Goal: Information Seeking & Learning: Learn about a topic

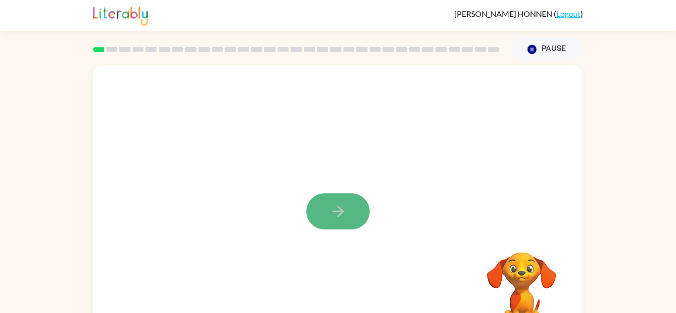
click at [333, 199] on button "button" at bounding box center [338, 212] width 63 height 36
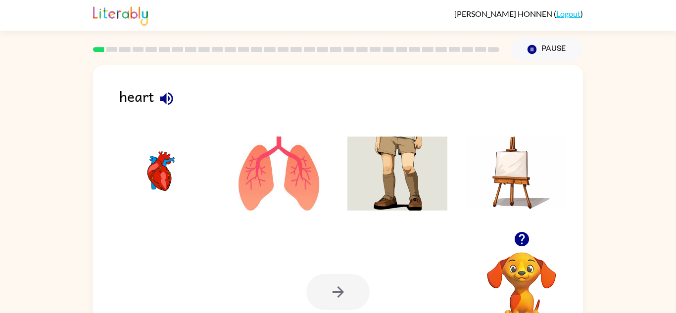
click at [164, 165] on img at bounding box center [160, 174] width 100 height 74
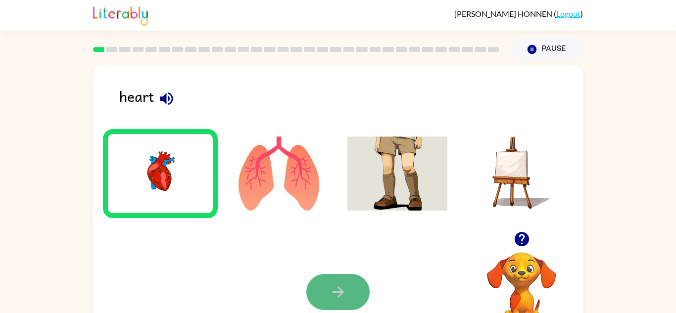
click at [347, 280] on button "button" at bounding box center [338, 292] width 63 height 36
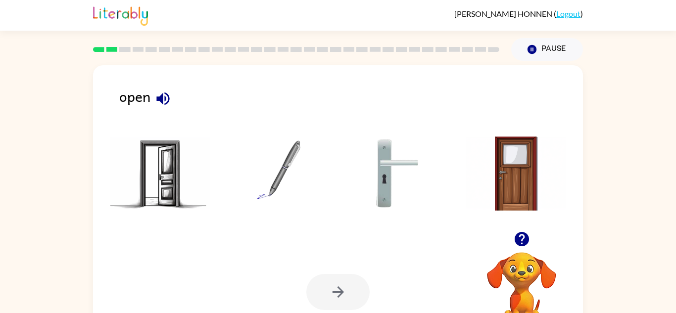
click at [173, 194] on img at bounding box center [160, 174] width 100 height 74
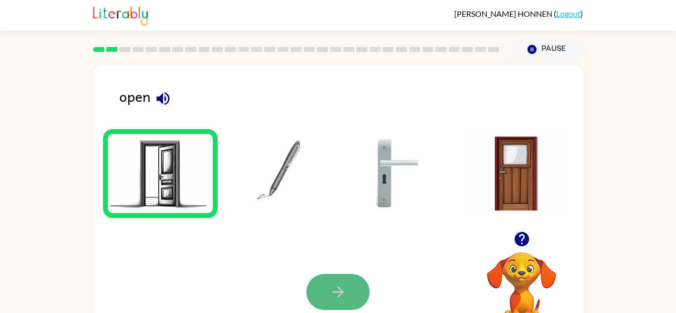
click at [357, 300] on button "button" at bounding box center [338, 292] width 63 height 36
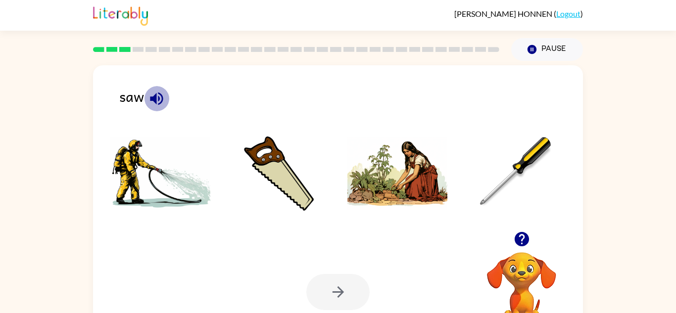
click at [159, 100] on icon "button" at bounding box center [156, 98] width 13 height 13
click at [289, 183] on img at bounding box center [279, 174] width 100 height 74
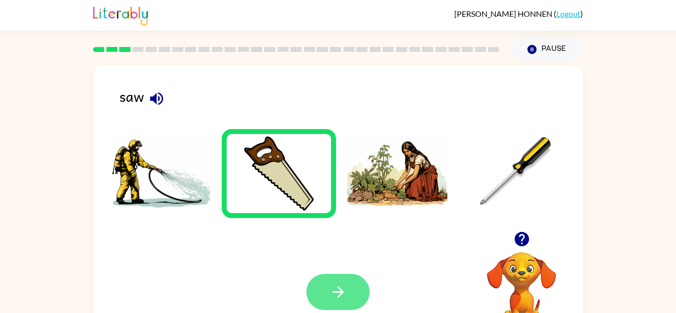
click at [349, 279] on button "button" at bounding box center [338, 292] width 63 height 36
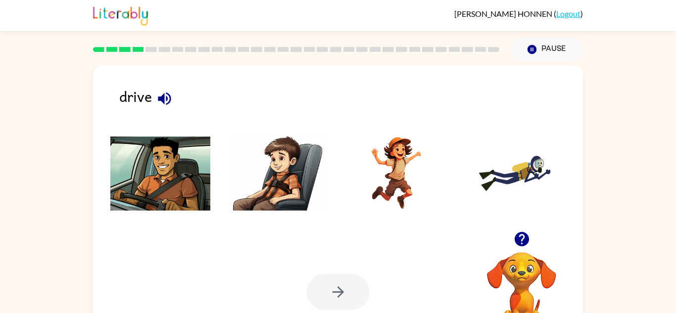
click at [169, 179] on img at bounding box center [160, 174] width 100 height 74
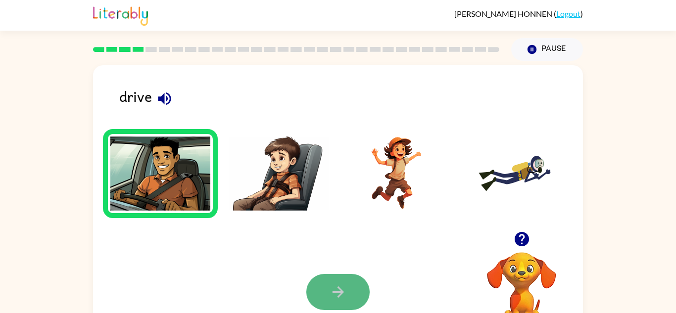
click at [329, 301] on button "button" at bounding box center [338, 292] width 63 height 36
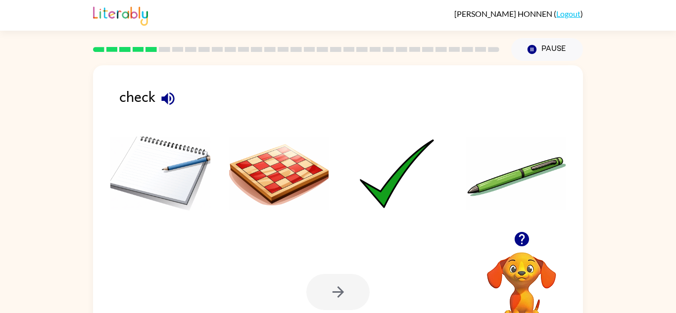
click at [389, 180] on img at bounding box center [398, 174] width 100 height 74
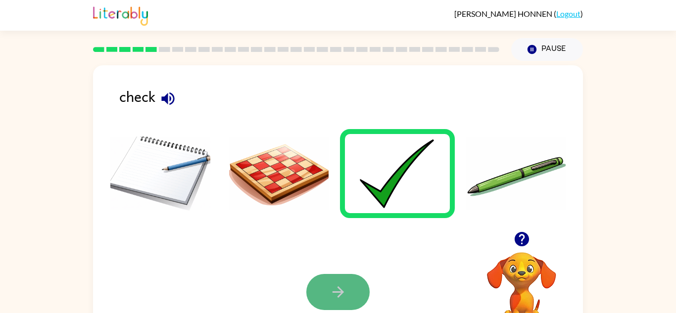
click at [330, 287] on icon "button" at bounding box center [338, 292] width 17 height 17
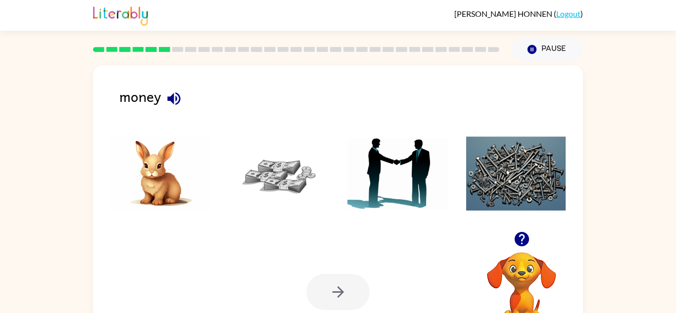
click at [279, 173] on img at bounding box center [279, 174] width 100 height 74
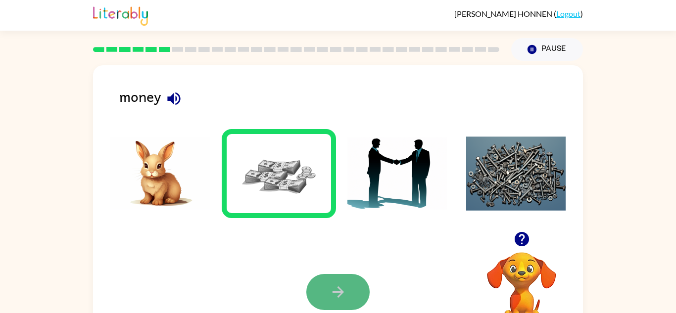
click at [338, 291] on icon "button" at bounding box center [338, 292] width 17 height 17
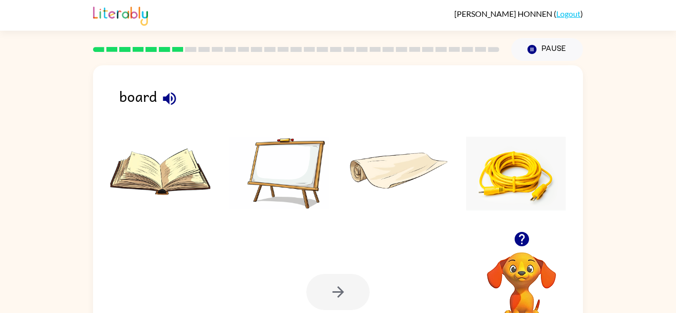
click at [292, 180] on img at bounding box center [279, 174] width 100 height 74
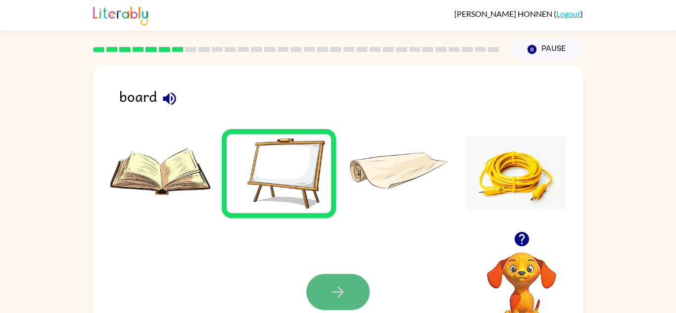
click at [343, 293] on icon "button" at bounding box center [338, 292] width 17 height 17
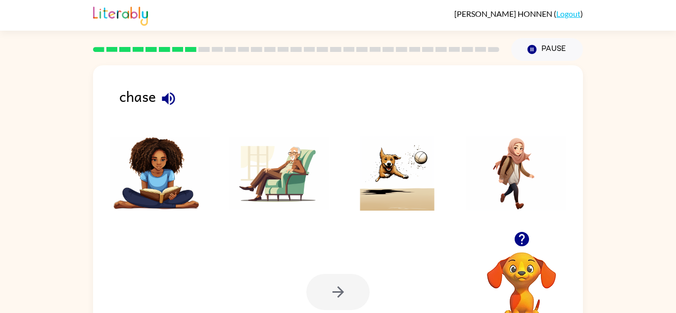
click at [411, 150] on img at bounding box center [398, 174] width 100 height 74
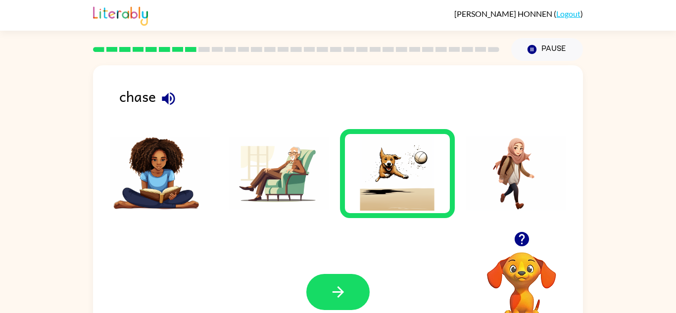
click at [358, 244] on div "Your browser must support playing .mp4 files to use Literably. Please try using…" at bounding box center [338, 292] width 490 height 111
click at [357, 280] on button "button" at bounding box center [338, 292] width 63 height 36
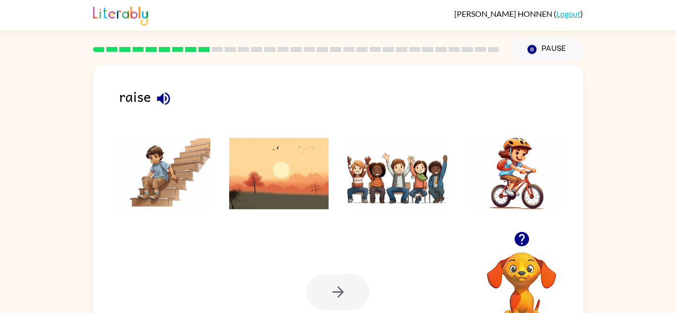
click at [387, 158] on img at bounding box center [398, 174] width 100 height 74
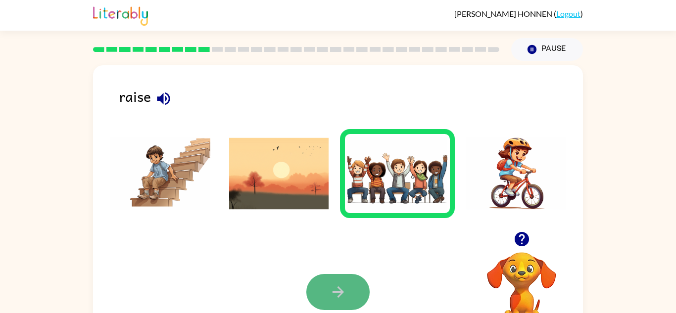
click at [351, 277] on button "button" at bounding box center [338, 292] width 63 height 36
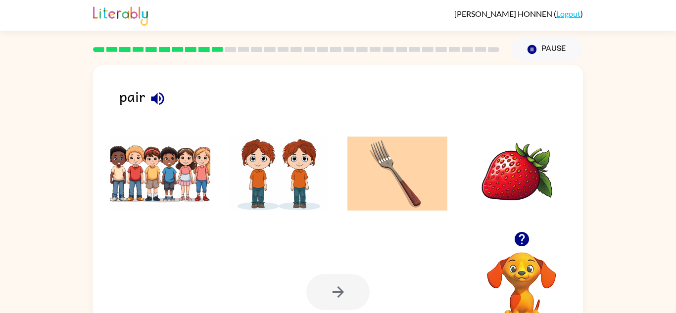
click at [155, 101] on icon "button" at bounding box center [157, 98] width 13 height 13
click at [162, 97] on icon "button" at bounding box center [157, 98] width 17 height 17
click at [289, 200] on img at bounding box center [279, 174] width 100 height 74
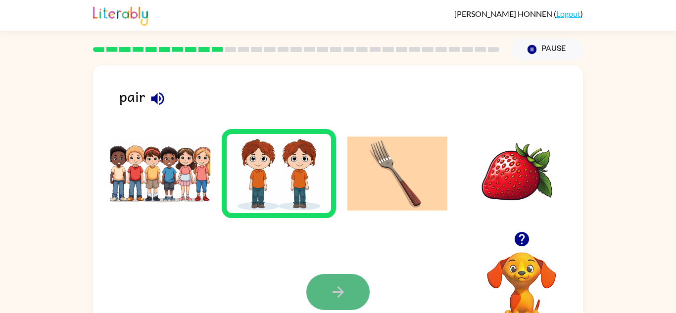
drag, startPoint x: 350, startPoint y: 296, endPoint x: 353, endPoint y: 301, distance: 5.6
click at [353, 301] on button "button" at bounding box center [338, 292] width 63 height 36
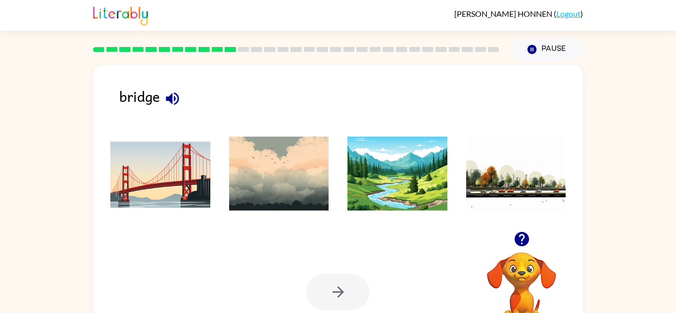
click at [201, 186] on img at bounding box center [160, 174] width 100 height 74
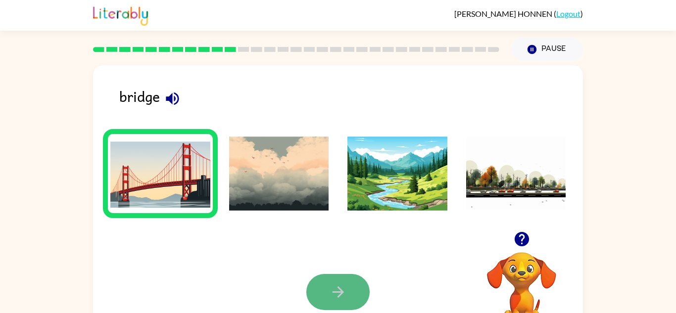
click at [320, 293] on button "button" at bounding box center [338, 292] width 63 height 36
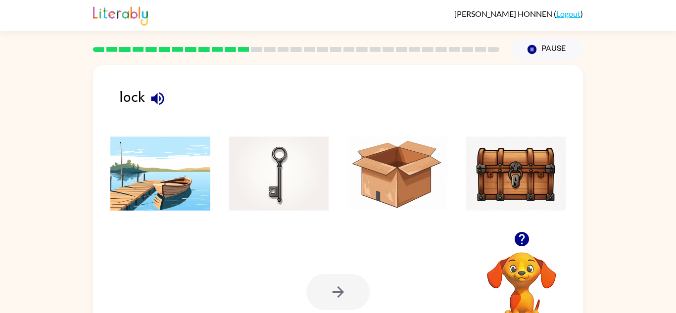
click at [537, 160] on img at bounding box center [516, 174] width 100 height 74
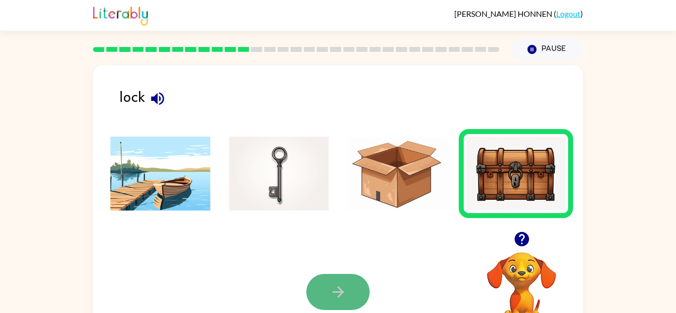
click at [337, 290] on icon "button" at bounding box center [338, 292] width 17 height 17
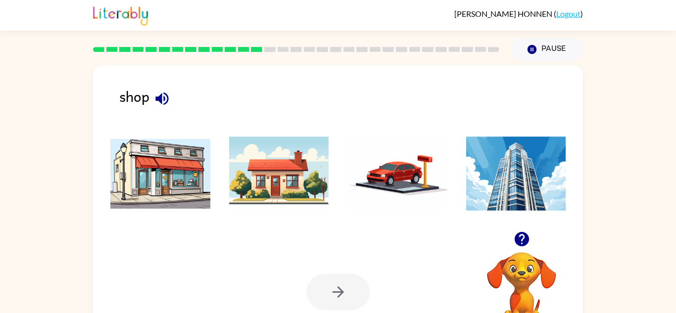
click at [189, 165] on img at bounding box center [160, 174] width 100 height 74
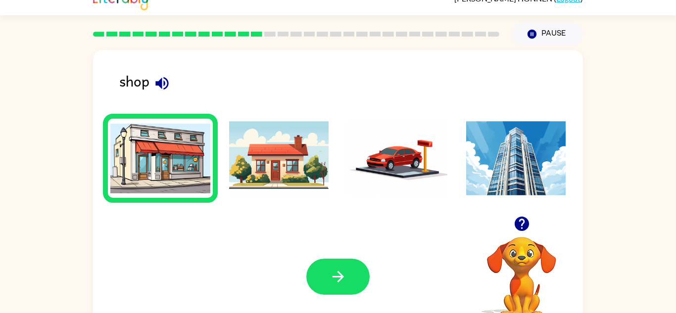
scroll to position [16, 0]
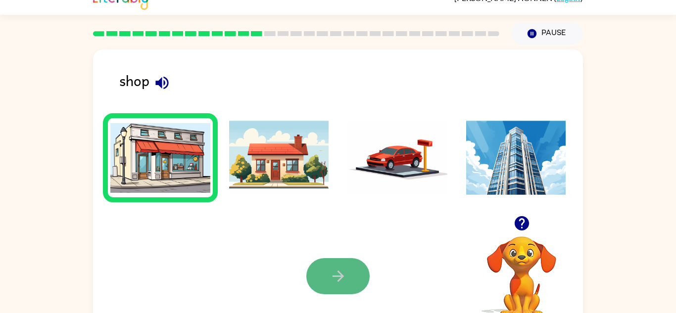
click at [354, 278] on button "button" at bounding box center [338, 276] width 63 height 36
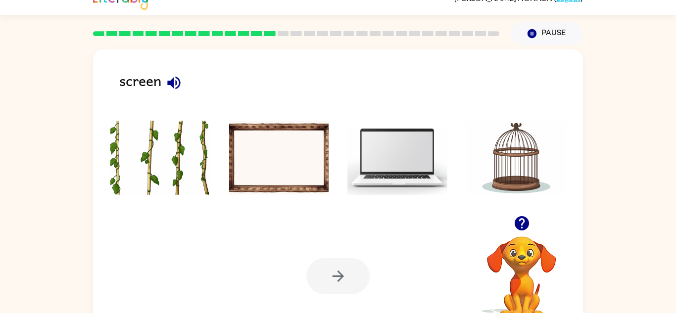
click at [395, 166] on img at bounding box center [398, 158] width 100 height 74
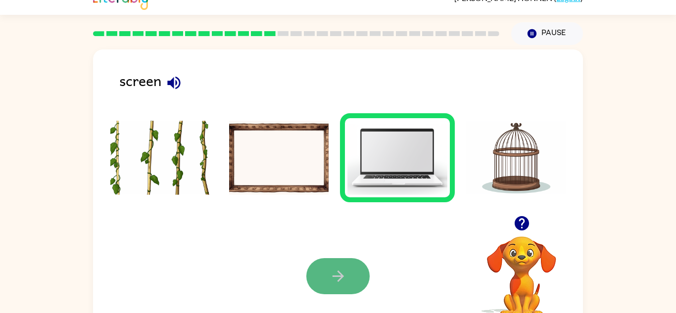
click at [343, 261] on button "button" at bounding box center [338, 276] width 63 height 36
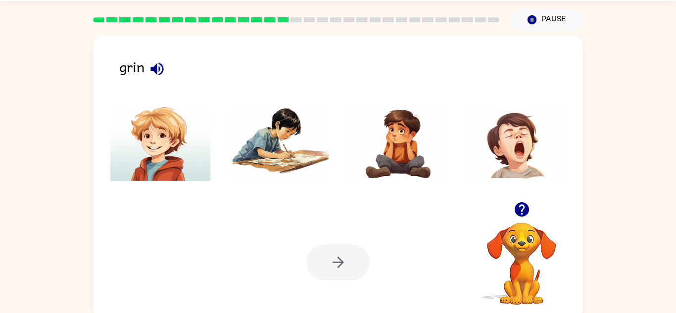
scroll to position [35, 0]
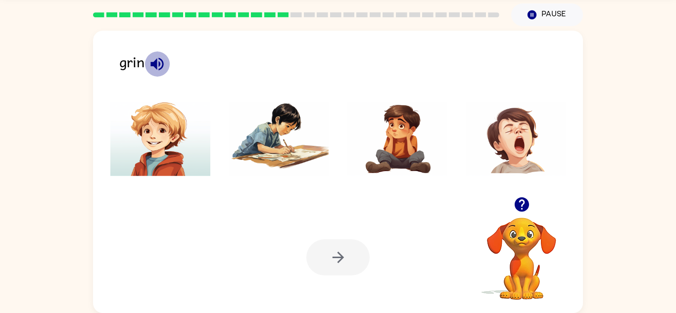
click at [153, 60] on icon "button" at bounding box center [157, 63] width 17 height 17
click at [146, 150] on img at bounding box center [160, 139] width 100 height 74
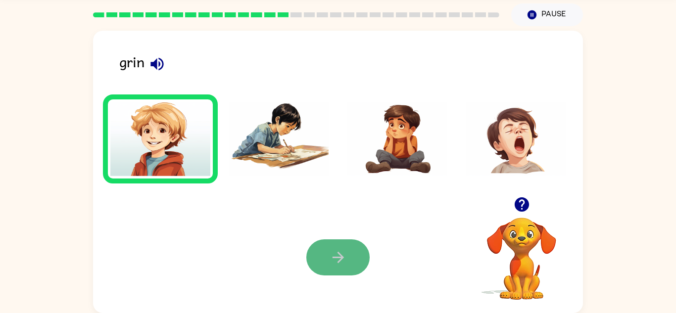
click at [352, 249] on button "button" at bounding box center [338, 258] width 63 height 36
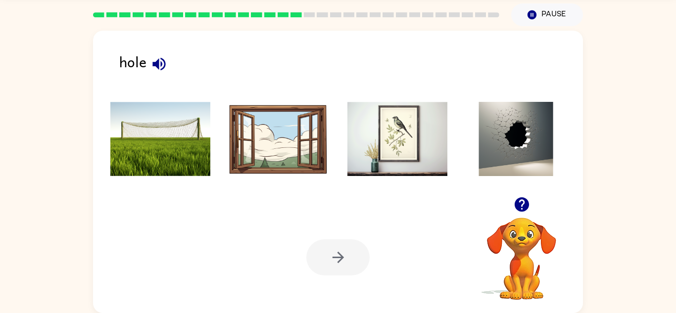
click at [541, 146] on img at bounding box center [516, 139] width 100 height 74
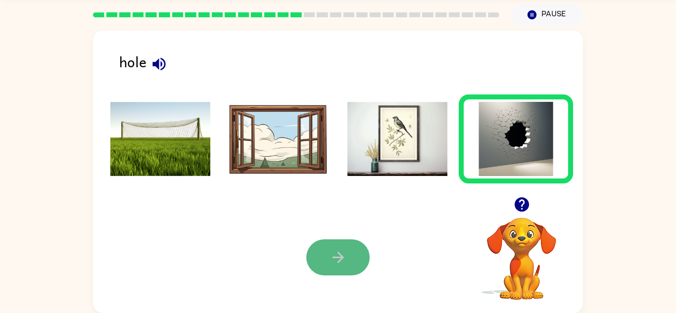
click at [321, 258] on button "button" at bounding box center [338, 258] width 63 height 36
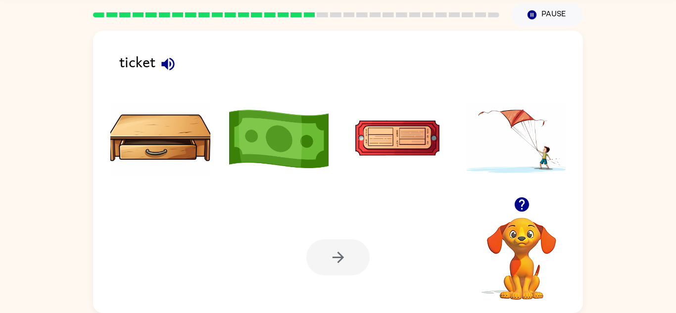
click at [380, 147] on img at bounding box center [398, 139] width 100 height 74
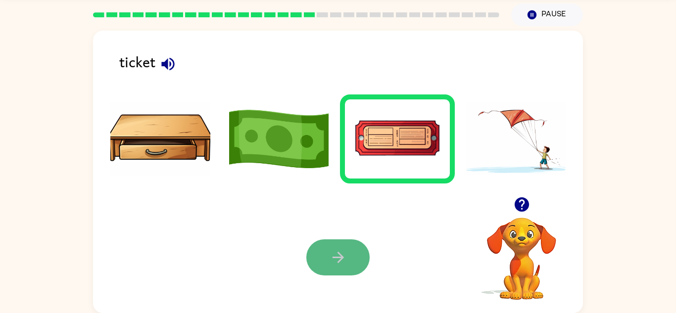
click at [357, 248] on button "button" at bounding box center [338, 258] width 63 height 36
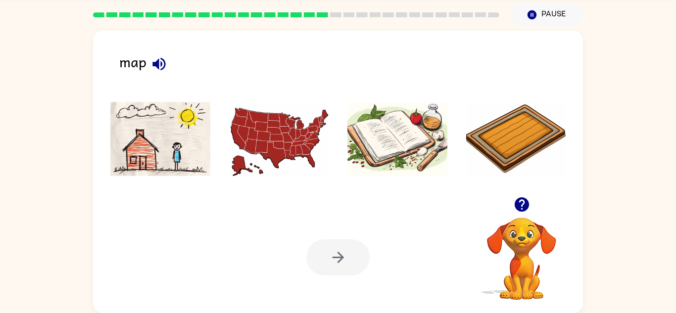
click at [139, 162] on img at bounding box center [160, 139] width 100 height 74
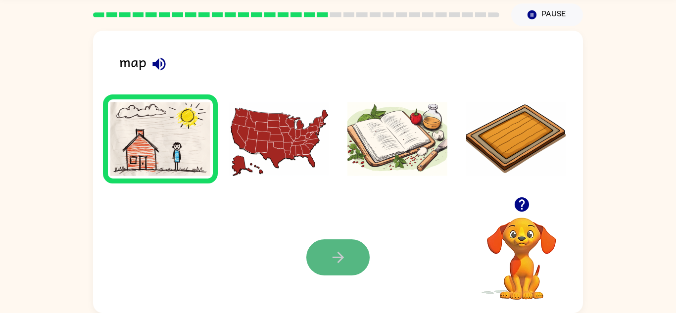
click at [363, 257] on button "button" at bounding box center [338, 258] width 63 height 36
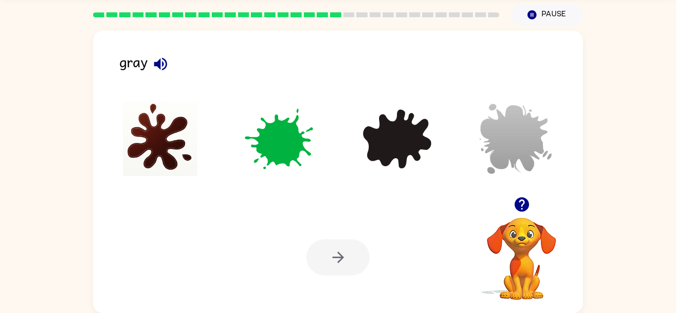
click at [499, 139] on img at bounding box center [516, 139] width 100 height 74
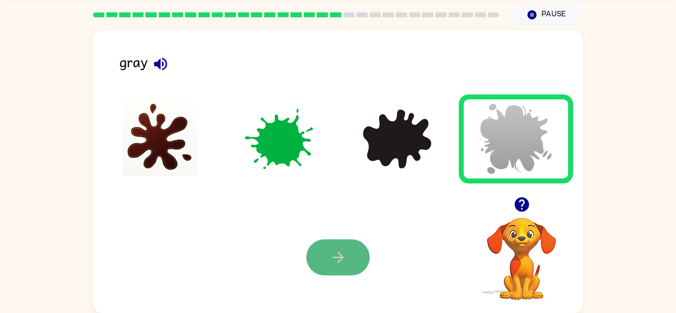
click at [342, 268] on button "button" at bounding box center [338, 258] width 63 height 36
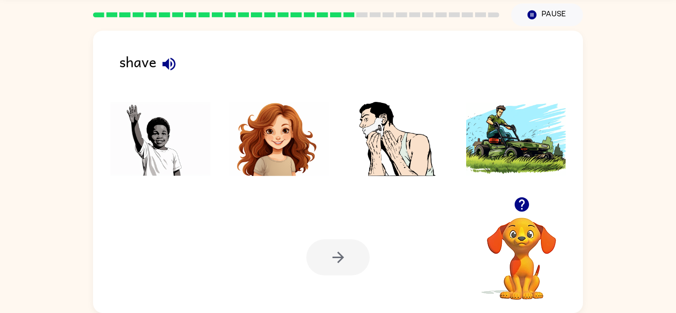
click at [429, 133] on img at bounding box center [398, 139] width 100 height 74
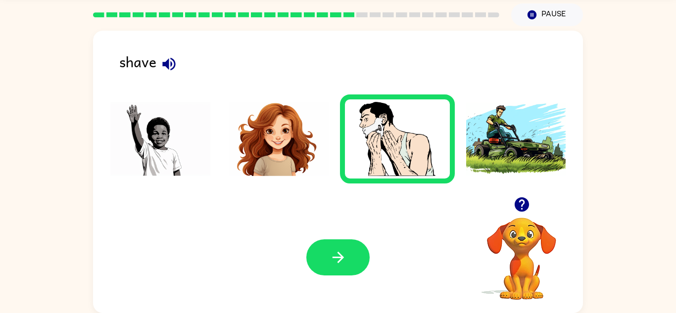
click at [429, 133] on img at bounding box center [398, 139] width 100 height 74
click at [343, 251] on icon "button" at bounding box center [338, 257] width 17 height 17
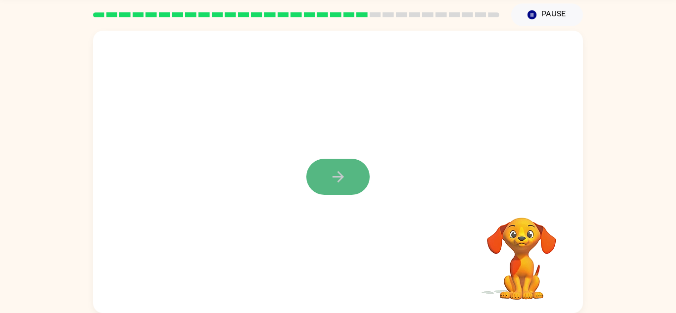
click at [344, 181] on icon "button" at bounding box center [338, 176] width 17 height 17
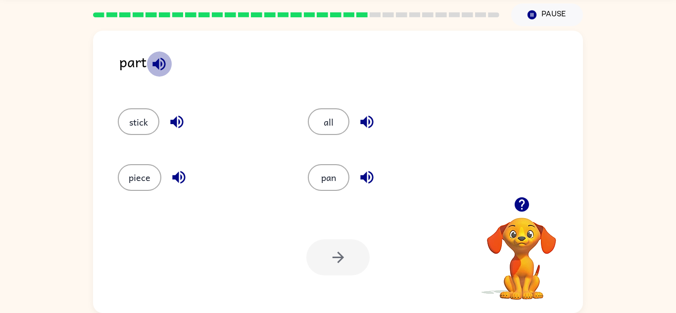
click at [147, 60] on button "button" at bounding box center [159, 64] width 25 height 25
click at [139, 167] on button "piece" at bounding box center [140, 177] width 44 height 27
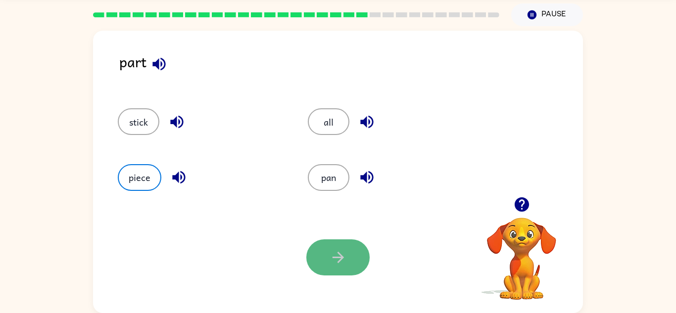
click at [322, 264] on button "button" at bounding box center [338, 258] width 63 height 36
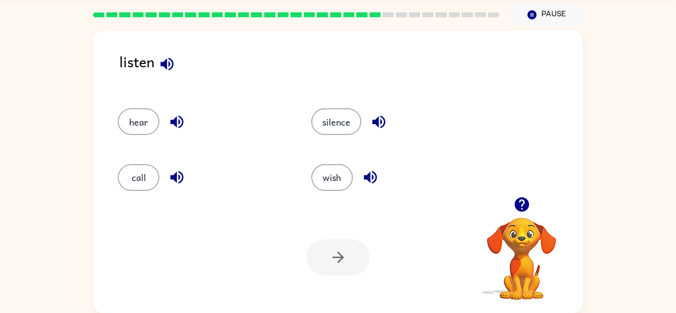
drag, startPoint x: 139, startPoint y: 107, endPoint x: 139, endPoint y: 102, distance: 5.5
click at [139, 102] on div "hear" at bounding box center [196, 117] width 194 height 55
click at [137, 102] on div "hear" at bounding box center [196, 117] width 194 height 55
click at [146, 122] on button "hear" at bounding box center [139, 121] width 42 height 27
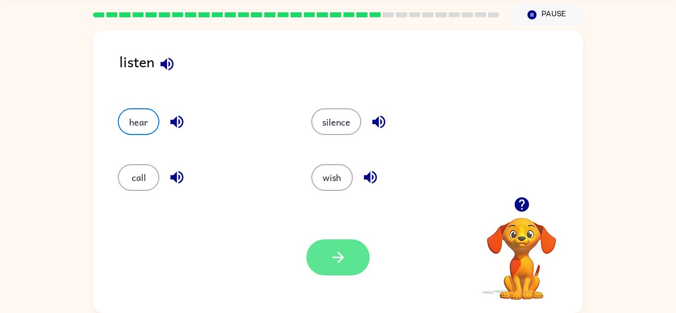
click at [334, 256] on icon "button" at bounding box center [338, 257] width 17 height 17
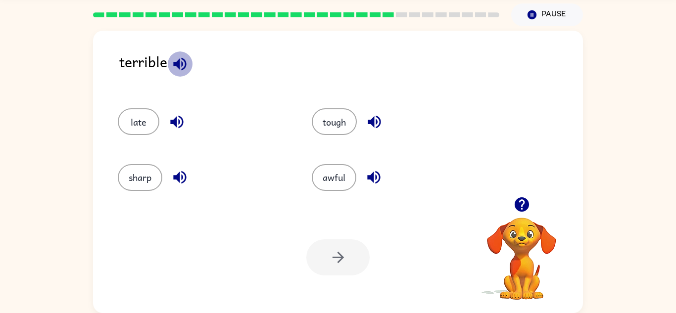
click at [177, 60] on icon "button" at bounding box center [179, 63] width 17 height 17
click at [373, 172] on icon "button" at bounding box center [373, 177] width 17 height 17
click at [330, 181] on button "awful" at bounding box center [334, 177] width 45 height 27
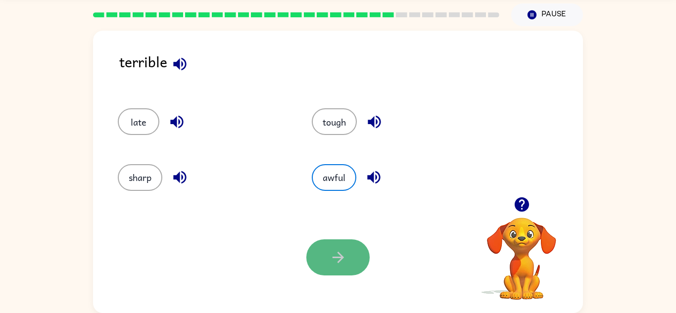
click at [338, 258] on icon "button" at bounding box center [337, 257] width 11 height 11
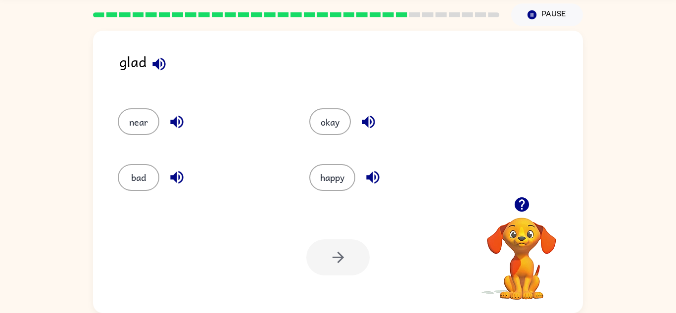
click at [157, 60] on icon "button" at bounding box center [159, 63] width 13 height 13
click at [343, 173] on button "happy" at bounding box center [332, 177] width 46 height 27
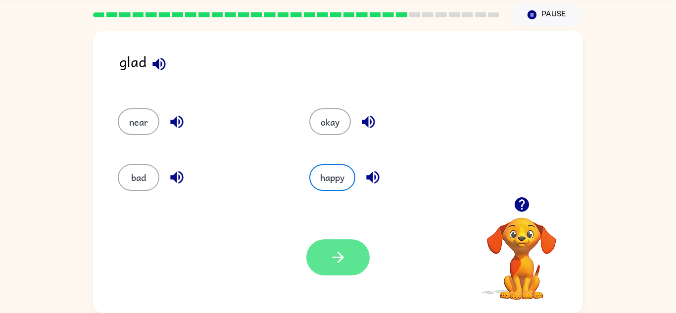
click at [348, 249] on button "button" at bounding box center [338, 258] width 63 height 36
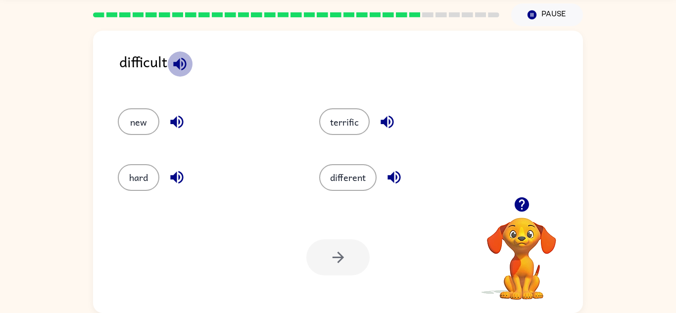
click at [180, 64] on icon "button" at bounding box center [179, 63] width 13 height 13
click at [146, 170] on button "hard" at bounding box center [139, 177] width 42 height 27
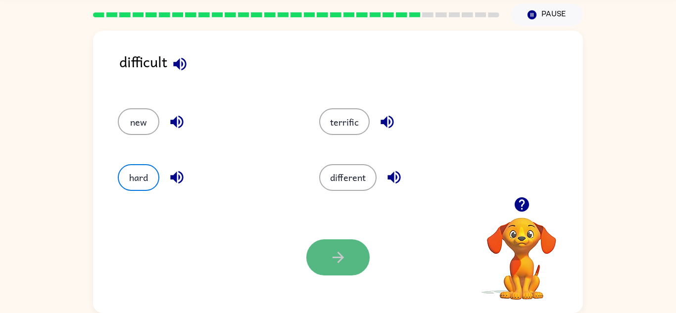
click at [347, 247] on button "button" at bounding box center [338, 258] width 63 height 36
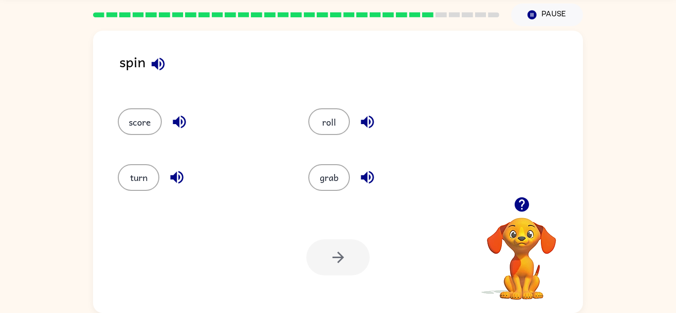
click at [157, 61] on icon "button" at bounding box center [158, 63] width 13 height 13
click at [339, 118] on button "roll" at bounding box center [330, 121] width 42 height 27
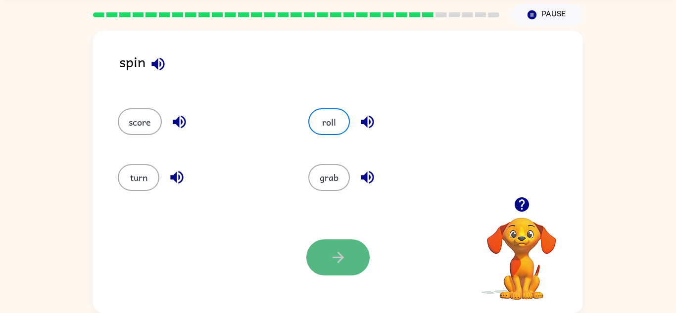
drag, startPoint x: 344, startPoint y: 268, endPoint x: 341, endPoint y: 259, distance: 9.9
click at [341, 259] on button "button" at bounding box center [338, 258] width 63 height 36
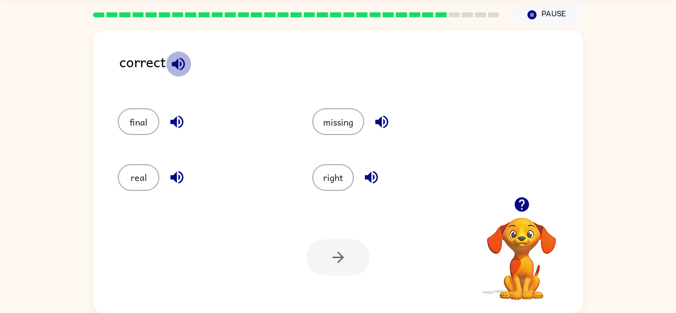
click at [182, 66] on icon "button" at bounding box center [178, 63] width 17 height 17
click at [324, 177] on button "right" at bounding box center [333, 177] width 42 height 27
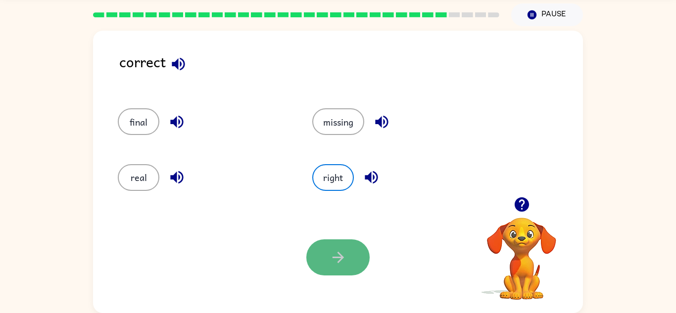
click at [333, 258] on icon "button" at bounding box center [337, 257] width 11 height 11
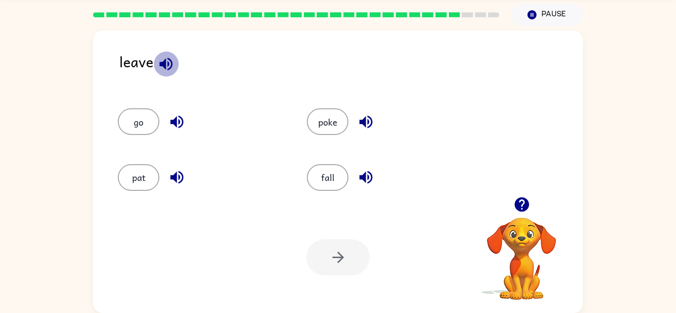
click at [165, 63] on icon "button" at bounding box center [165, 63] width 13 height 13
click at [152, 129] on button "go" at bounding box center [139, 121] width 42 height 27
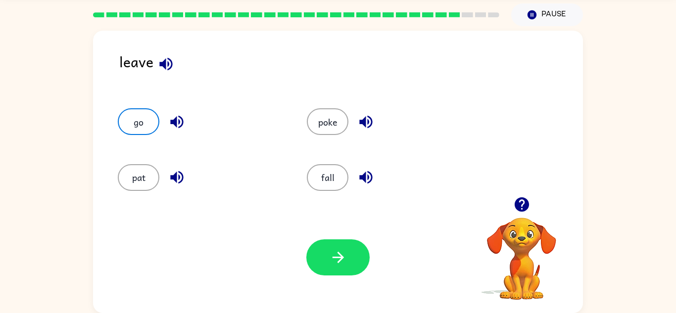
click at [352, 222] on div "Your browser must support playing .mp4 files to use Literably. Please try using…" at bounding box center [338, 257] width 490 height 111
click at [347, 262] on button "button" at bounding box center [338, 258] width 63 height 36
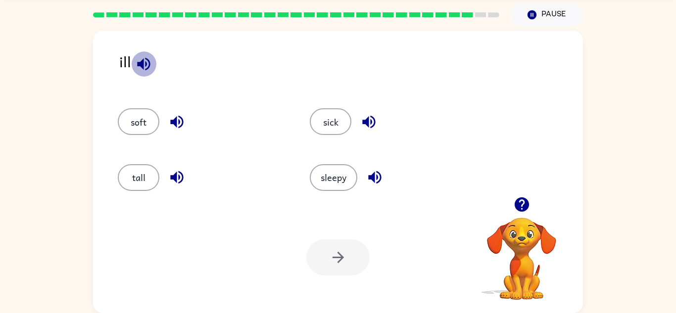
click at [148, 65] on icon "button" at bounding box center [143, 63] width 13 height 13
drag, startPoint x: 322, startPoint y: 125, endPoint x: 325, endPoint y: 130, distance: 5.4
click at [325, 130] on button "sick" at bounding box center [331, 121] width 42 height 27
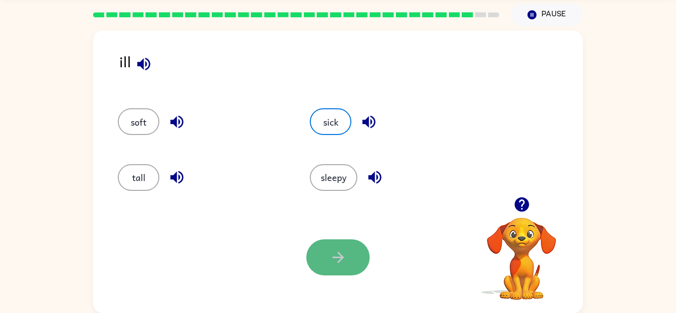
click at [333, 259] on icon "button" at bounding box center [338, 257] width 17 height 17
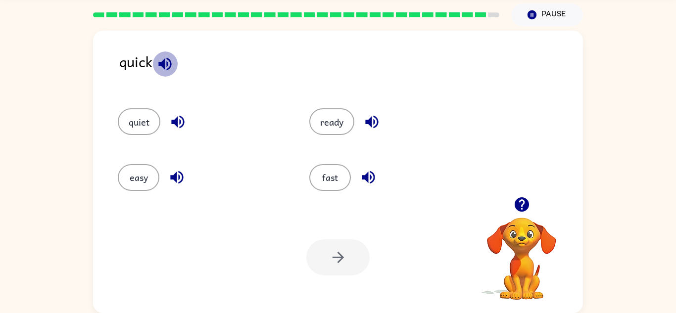
click at [159, 61] on icon "button" at bounding box center [164, 63] width 17 height 17
click at [367, 174] on icon "button" at bounding box center [368, 177] width 13 height 13
click at [340, 177] on button "fast" at bounding box center [330, 177] width 42 height 27
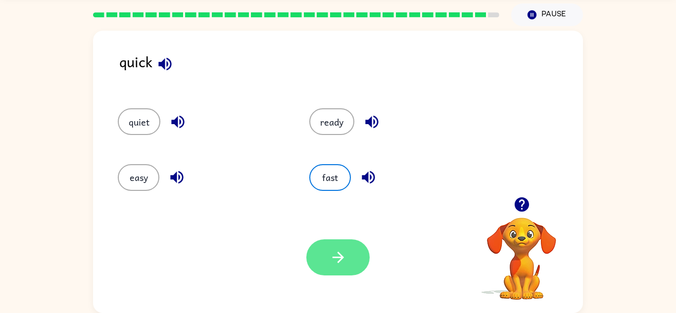
click at [348, 255] on button "button" at bounding box center [338, 258] width 63 height 36
